Goal: Obtain resource: Obtain resource

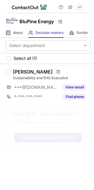
click at [80, 5] on span at bounding box center [80, 7] width 5 height 5
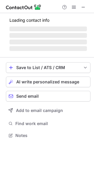
scroll to position [134, 94]
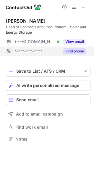
click at [73, 52] on button "Find phone" at bounding box center [74, 51] width 23 height 6
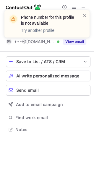
scroll to position [125, 94]
click at [85, 15] on span at bounding box center [85, 15] width 5 height 6
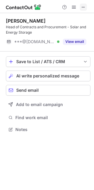
click at [85, 8] on span at bounding box center [83, 7] width 5 height 5
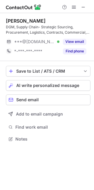
scroll to position [134, 94]
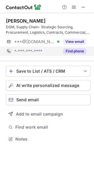
click at [72, 51] on button "Find phone" at bounding box center [74, 51] width 23 height 6
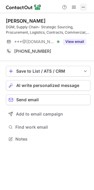
click at [83, 6] on span at bounding box center [83, 7] width 5 height 5
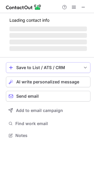
scroll to position [3, 3]
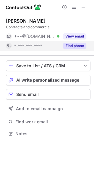
click at [74, 45] on button "Find phone" at bounding box center [74, 46] width 23 height 6
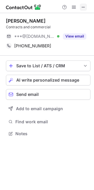
click at [82, 10] on span at bounding box center [83, 7] width 5 height 5
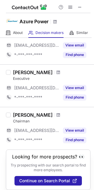
scroll to position [387, 0]
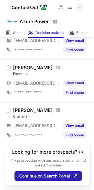
click at [81, 10] on span at bounding box center [80, 7] width 5 height 5
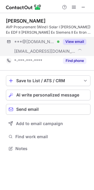
scroll to position [144, 94]
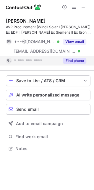
click at [70, 60] on button "Find phone" at bounding box center [74, 61] width 23 height 6
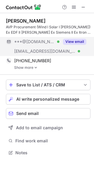
click at [73, 41] on button "View email" at bounding box center [74, 42] width 23 height 6
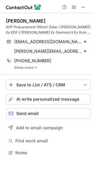
click at [35, 67] on img at bounding box center [36, 67] width 4 height 4
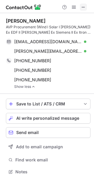
click at [85, 6] on span at bounding box center [83, 7] width 5 height 5
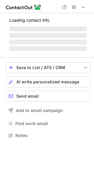
scroll to position [3, 3]
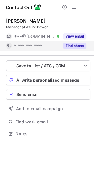
click at [70, 44] on button "Find phone" at bounding box center [74, 46] width 23 height 6
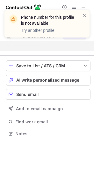
scroll to position [119, 94]
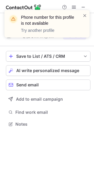
click at [83, 15] on div "Phone number for this profile is not available Try another profile" at bounding box center [45, 23] width 76 height 23
click at [85, 14] on span at bounding box center [85, 15] width 5 height 6
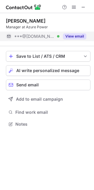
click at [75, 34] on button "View email" at bounding box center [74, 36] width 23 height 6
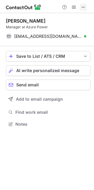
click at [84, 6] on span at bounding box center [83, 7] width 5 height 5
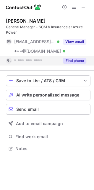
scroll to position [144, 94]
click at [73, 62] on button "Find phone" at bounding box center [74, 61] width 23 height 6
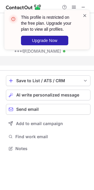
scroll to position [134, 94]
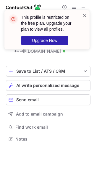
click at [83, 17] on span at bounding box center [85, 15] width 5 height 6
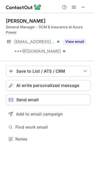
click at [73, 43] on button "View email" at bounding box center [74, 42] width 23 height 6
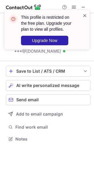
click at [86, 15] on span at bounding box center [85, 15] width 5 height 6
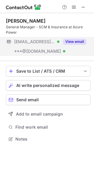
click at [73, 42] on button "View email" at bounding box center [74, 42] width 23 height 6
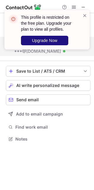
click at [53, 40] on span "Upgrade Now" at bounding box center [45, 40] width 26 height 5
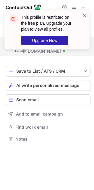
click at [85, 14] on span at bounding box center [85, 15] width 5 height 6
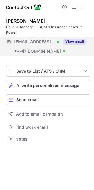
click at [85, 7] on div "This profile is restricted on the free plan. Upgrade your plan to view all prof…" at bounding box center [47, 32] width 95 height 56
click at [85, 8] on span at bounding box center [83, 7] width 5 height 5
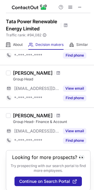
scroll to position [158, 0]
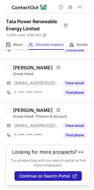
click at [80, 7] on span at bounding box center [80, 7] width 5 height 5
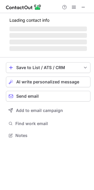
scroll to position [134, 94]
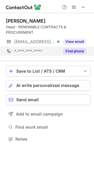
click at [75, 51] on button "Find phone" at bounding box center [74, 51] width 23 height 6
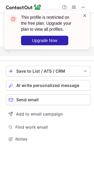
click at [84, 15] on span at bounding box center [85, 15] width 5 height 6
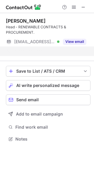
scroll to position [125, 94]
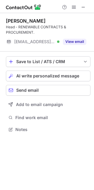
click at [82, 5] on span at bounding box center [83, 7] width 5 height 5
